Goal: Task Accomplishment & Management: Use online tool/utility

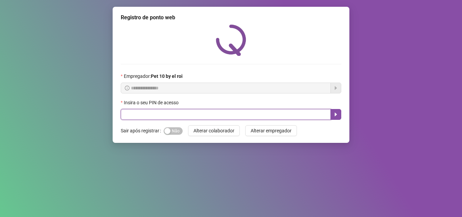
click at [291, 114] on input "text" at bounding box center [226, 114] width 210 height 11
type input "*****"
click at [335, 112] on icon "caret-right" at bounding box center [335, 114] width 5 height 5
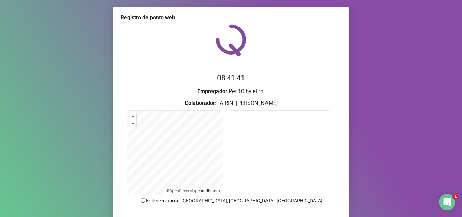
click at [254, 206] on form "08:41:41 Empregador : Pet 10 by el roi Colaborador : TAIRINI PRISCILA DOS SANTO…" at bounding box center [231, 153] width 221 height 162
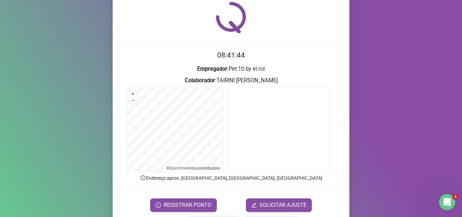
scroll to position [34, 0]
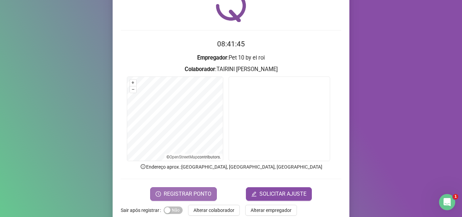
click at [201, 192] on span "REGISTRAR PONTO" at bounding box center [188, 194] width 48 height 8
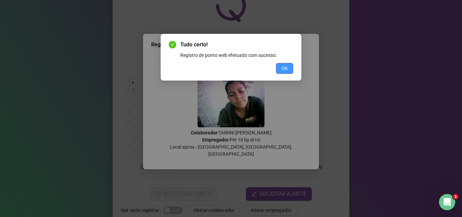
click at [280, 66] on button "OK" at bounding box center [284, 68] width 17 height 11
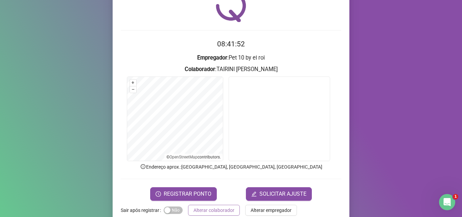
click at [218, 209] on span "Alterar colaborador" at bounding box center [214, 209] width 41 height 7
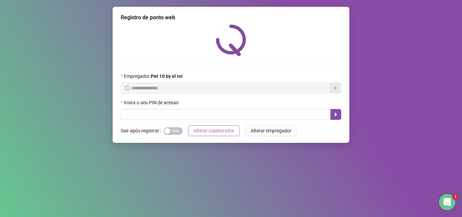
scroll to position [0, 0]
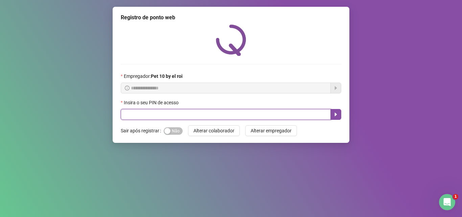
click at [162, 119] on input "text" at bounding box center [226, 114] width 210 height 11
type input "*****"
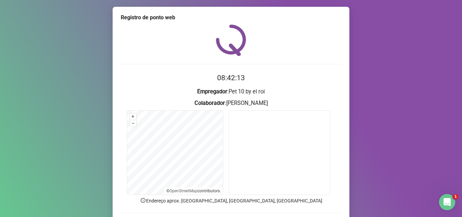
scroll to position [34, 0]
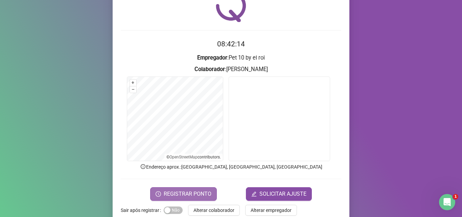
click at [184, 192] on span "REGISTRAR PONTO" at bounding box center [188, 194] width 48 height 8
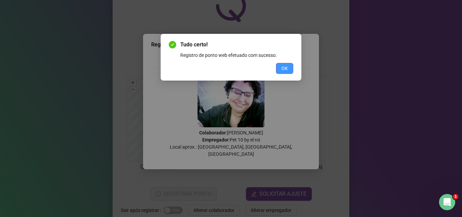
click at [285, 67] on span "OK" at bounding box center [285, 68] width 6 height 7
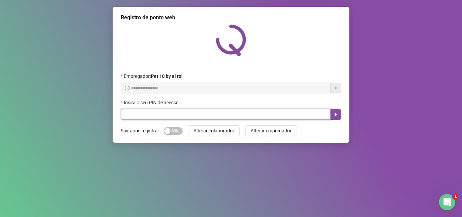
click at [275, 110] on input "text" at bounding box center [226, 114] width 210 height 11
click at [278, 117] on input "text" at bounding box center [226, 114] width 210 height 11
type input "*****"
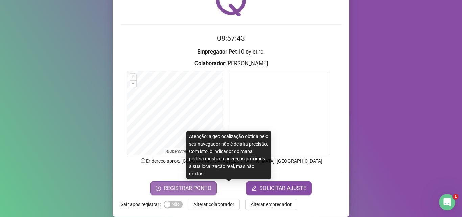
scroll to position [47, 0]
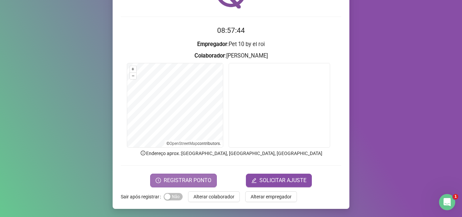
click at [193, 178] on span "REGISTRAR PONTO" at bounding box center [188, 180] width 48 height 8
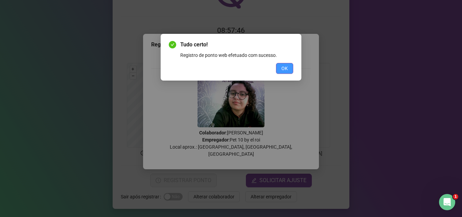
click at [281, 66] on button "OK" at bounding box center [284, 68] width 17 height 11
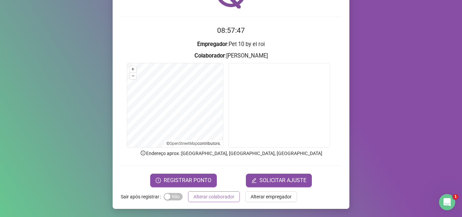
click at [216, 198] on span "Alterar colaborador" at bounding box center [214, 196] width 41 height 7
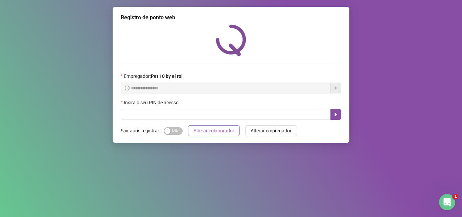
scroll to position [0, 0]
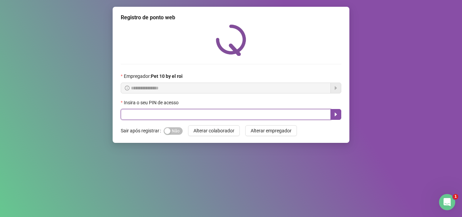
click at [203, 116] on input "text" at bounding box center [226, 114] width 210 height 11
type input "*****"
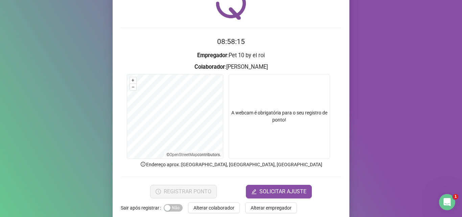
scroll to position [47, 0]
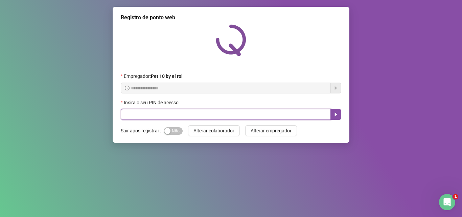
click at [174, 110] on input "text" at bounding box center [226, 114] width 210 height 11
type input "*****"
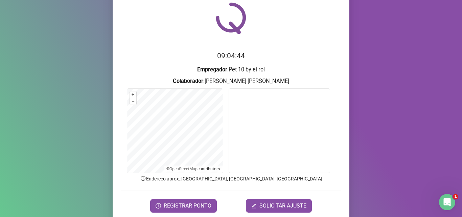
scroll to position [34, 0]
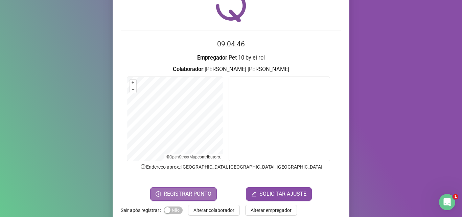
click at [203, 190] on span "REGISTRAR PONTO" at bounding box center [188, 194] width 48 height 8
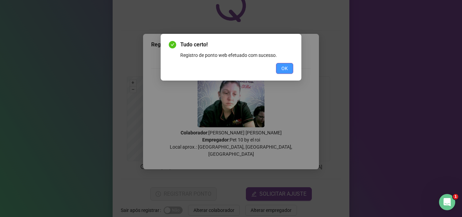
click at [284, 68] on span "OK" at bounding box center [285, 68] width 6 height 7
